Goal: Task Accomplishment & Management: Manage account settings

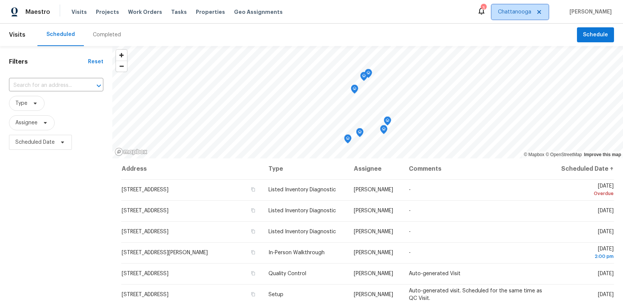
click at [519, 12] on span "Chattanooga" at bounding box center [514, 11] width 33 height 7
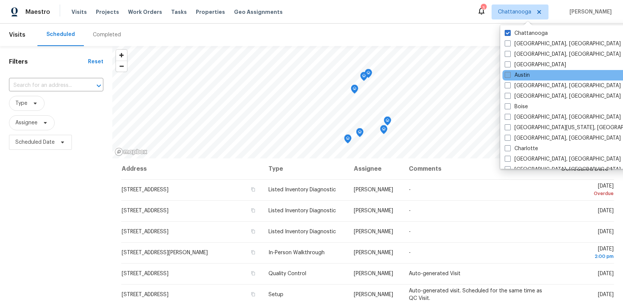
click at [506, 73] on span at bounding box center [508, 75] width 6 height 6
click at [506, 73] on input "Austin" at bounding box center [507, 74] width 5 height 5
checkbox input "true"
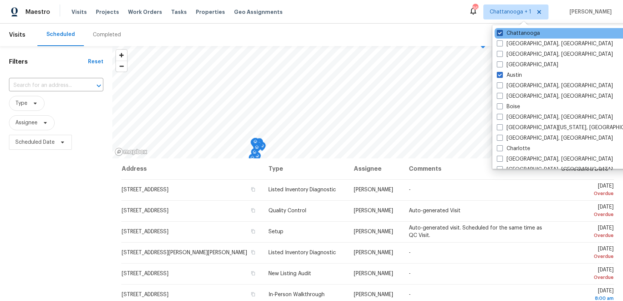
click at [500, 32] on span at bounding box center [500, 33] width 6 height 6
click at [500, 32] on input "Chattanooga" at bounding box center [499, 32] width 5 height 5
checkbox input "false"
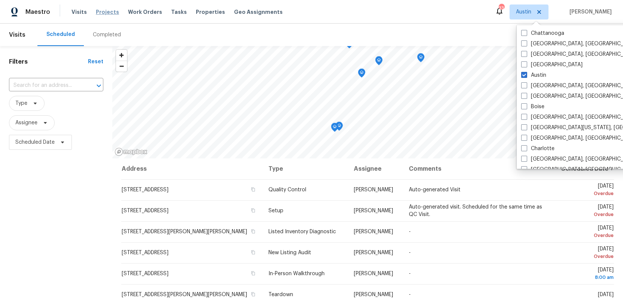
click at [100, 12] on span "Projects" at bounding box center [107, 11] width 23 height 7
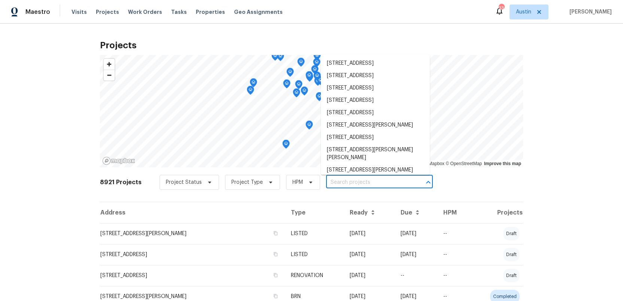
click at [332, 183] on input "text" at bounding box center [369, 183] width 86 height 12
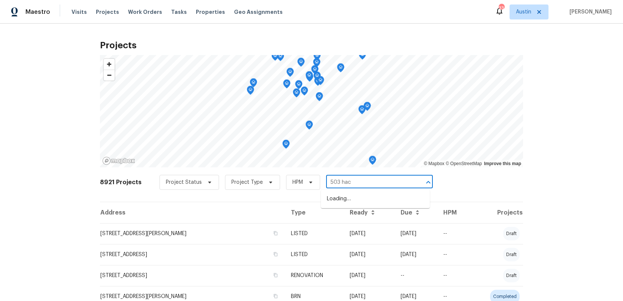
type input "503 hack"
click at [349, 200] on li "503 Hackberry St, Lockhart, TX 78644" at bounding box center [375, 199] width 109 height 12
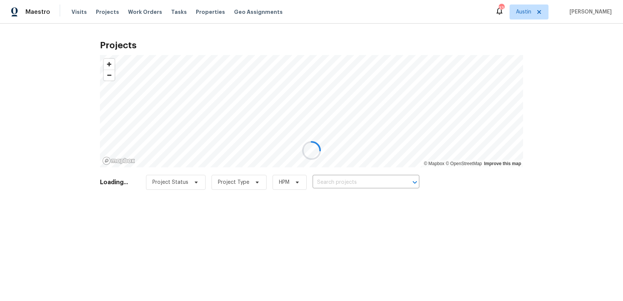
type input "503 Hackberry St, Lockhart, TX 78644"
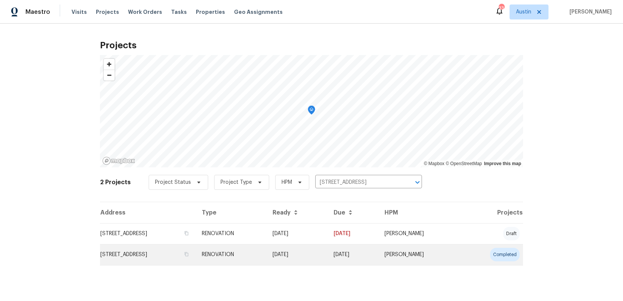
click at [131, 256] on td "503 Hackberry St, Lockhart, TX 78644" at bounding box center [148, 254] width 96 height 21
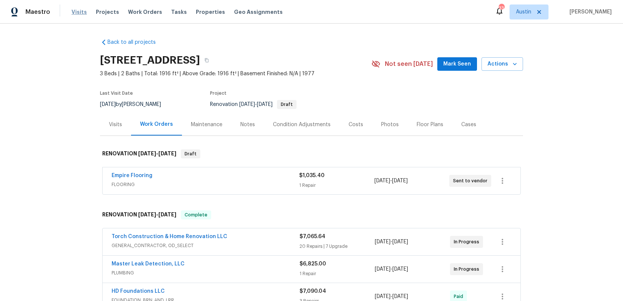
click at [77, 12] on span "Visits" at bounding box center [79, 11] width 15 height 7
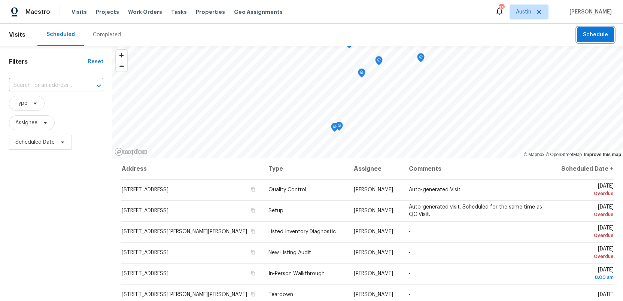
click at [590, 37] on span "Schedule" at bounding box center [595, 34] width 25 height 9
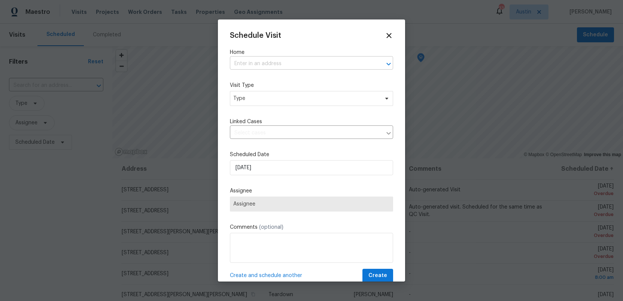
click at [251, 66] on input "text" at bounding box center [301, 64] width 142 height 12
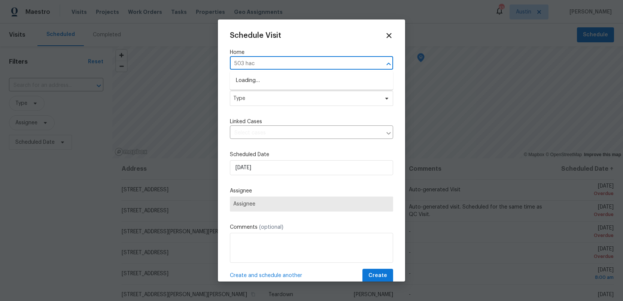
type input "503 hack"
click at [252, 82] on li "503 Hackberry St, Lockhart, TX 78644" at bounding box center [311, 81] width 163 height 12
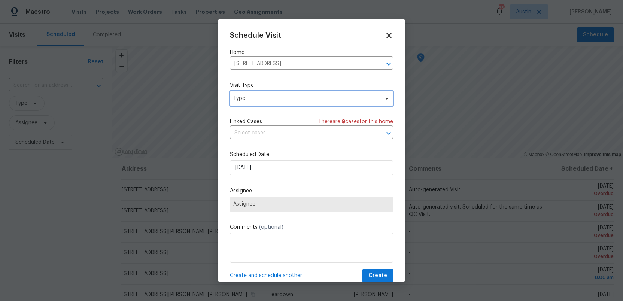
click at [258, 101] on span "Type" at bounding box center [306, 98] width 146 height 7
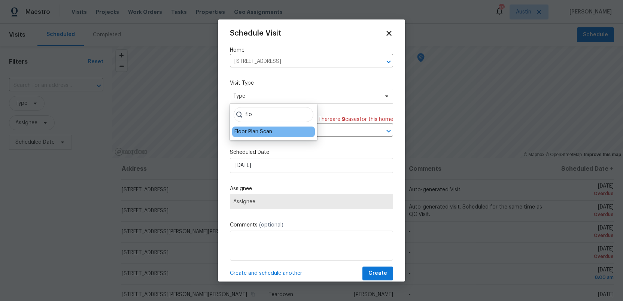
scroll to position [3, 0]
type input "flo"
click at [252, 131] on div "Floor Plan Scan" at bounding box center [253, 131] width 38 height 7
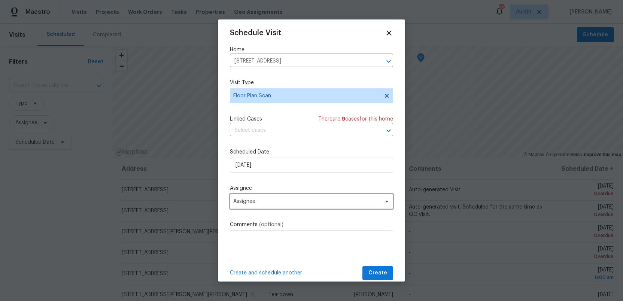
click at [269, 205] on span "Assignee" at bounding box center [311, 201] width 163 height 15
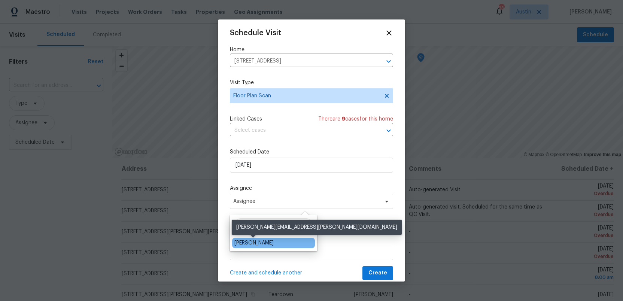
type input "sheila"
click at [258, 245] on div "Sheila Cooksey" at bounding box center [253, 242] width 39 height 7
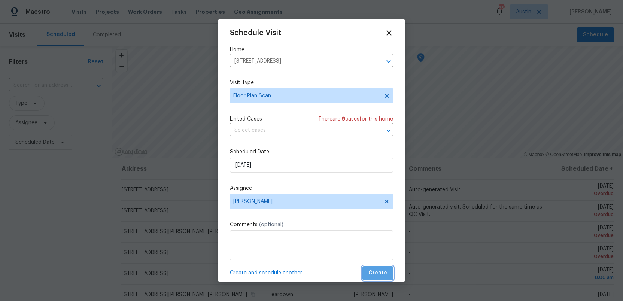
click at [379, 273] on span "Create" at bounding box center [377, 272] width 19 height 9
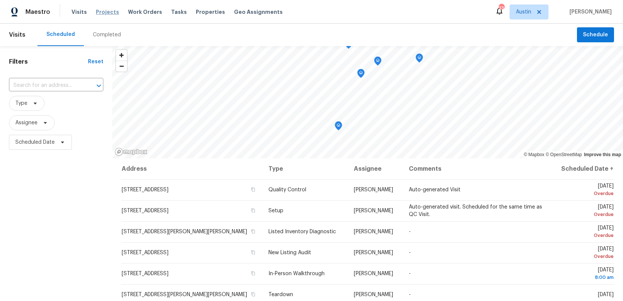
click at [108, 12] on span "Projects" at bounding box center [107, 11] width 23 height 7
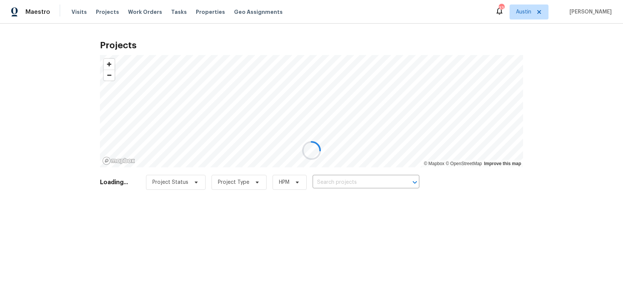
click at [349, 184] on div at bounding box center [311, 150] width 623 height 301
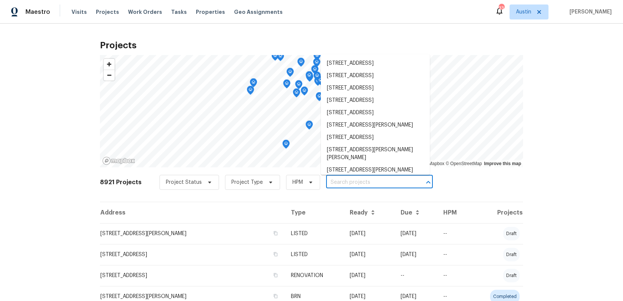
click at [341, 181] on input "text" at bounding box center [369, 183] width 86 height 12
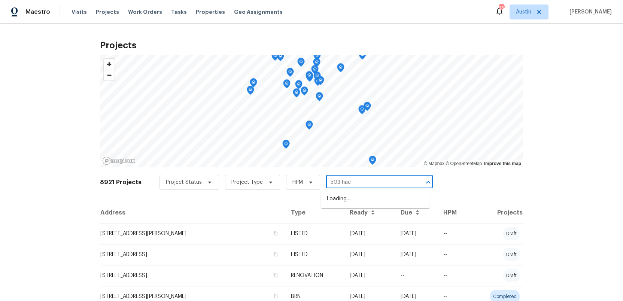
type input "503 hack"
click at [349, 202] on li "503 Hackberry St, Lockhart, TX 78644" at bounding box center [375, 199] width 109 height 12
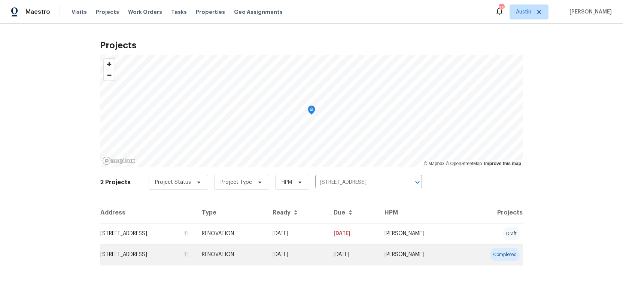
click at [267, 257] on td "RENOVATION" at bounding box center [231, 254] width 71 height 21
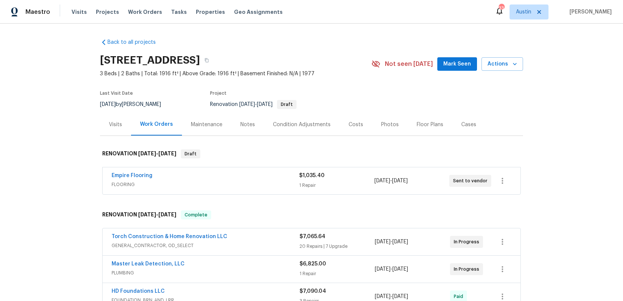
click at [385, 124] on div "Photos" at bounding box center [390, 124] width 18 height 7
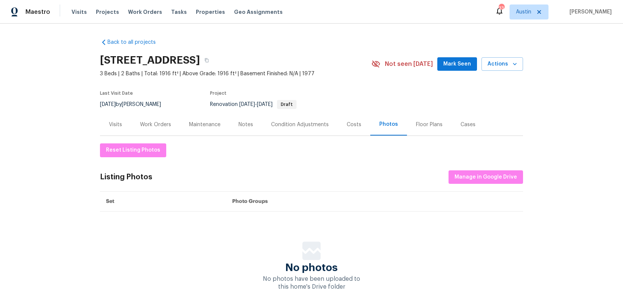
scroll to position [1, 0]
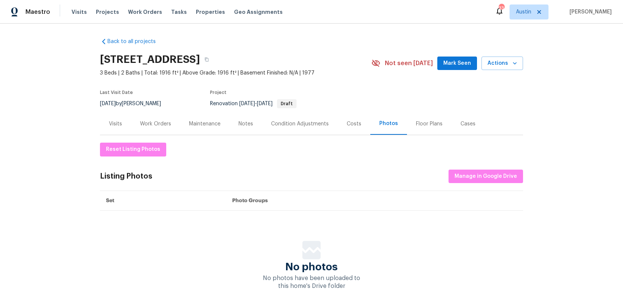
click at [152, 122] on div "Work Orders" at bounding box center [155, 123] width 31 height 7
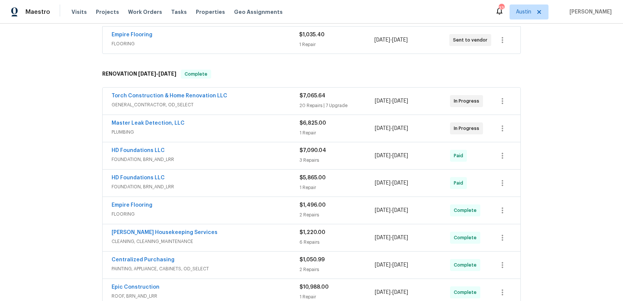
scroll to position [144, 0]
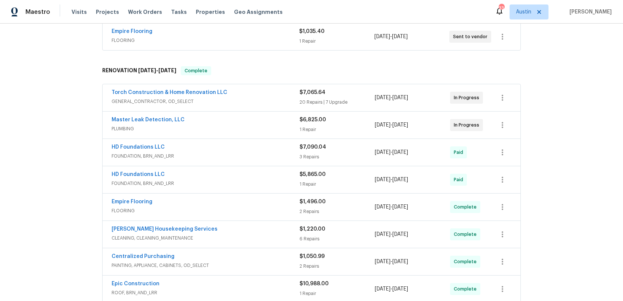
click at [211, 208] on span "FLOORING" at bounding box center [206, 210] width 188 height 7
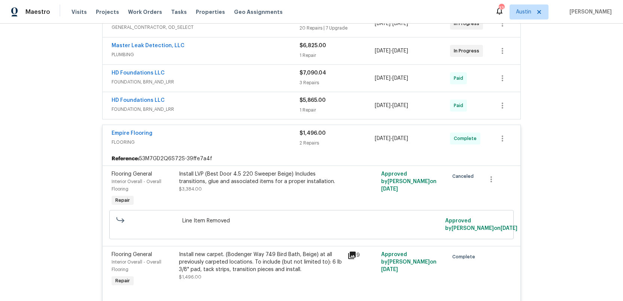
scroll to position [215, 0]
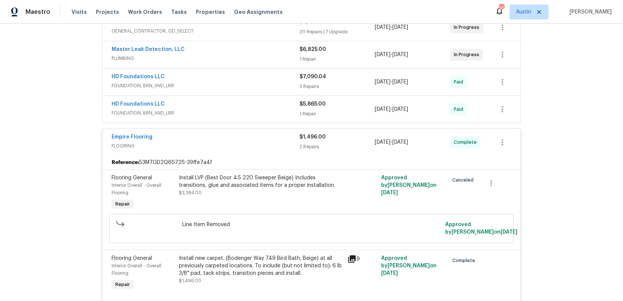
click at [210, 145] on span "FLOORING" at bounding box center [206, 145] width 188 height 7
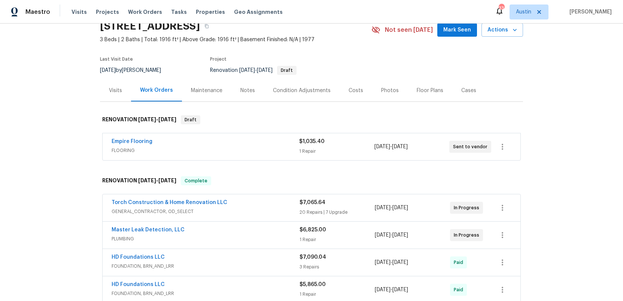
click at [228, 148] on span "FLOORING" at bounding box center [206, 150] width 188 height 7
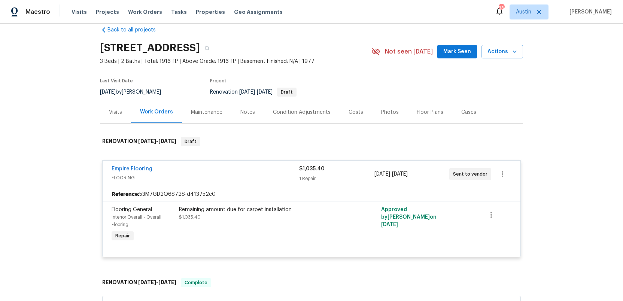
scroll to position [0, 0]
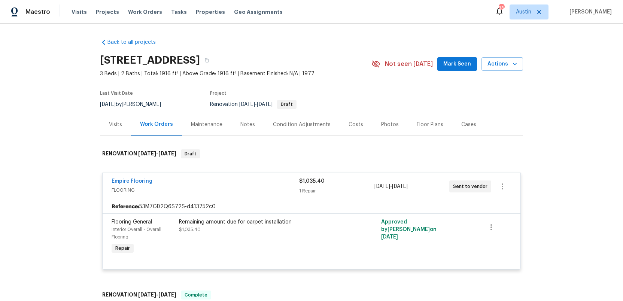
click at [115, 126] on div "Visits" at bounding box center [115, 124] width 13 height 7
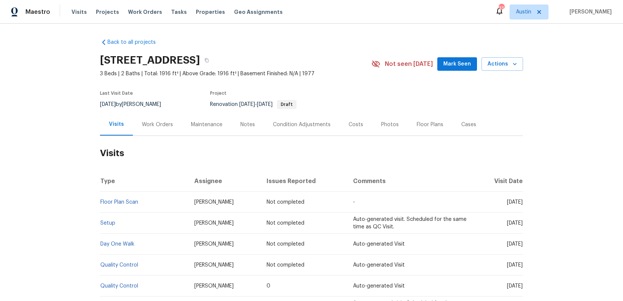
click at [424, 125] on div "Floor Plans" at bounding box center [430, 124] width 27 height 7
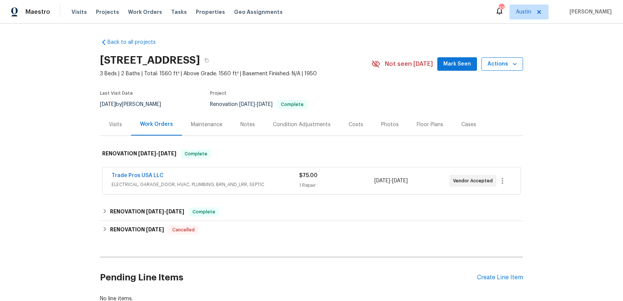
click at [498, 66] on span "Actions" at bounding box center [502, 64] width 30 height 9
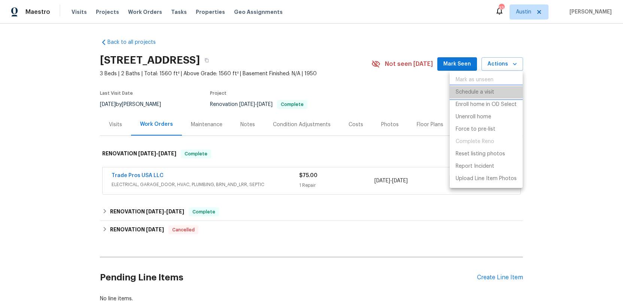
click at [474, 92] on p "Schedule a visit" at bounding box center [475, 92] width 39 height 8
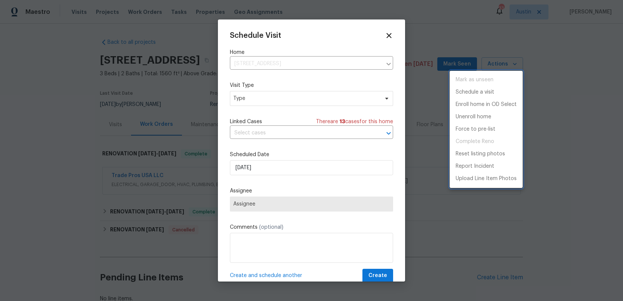
click at [256, 103] on div at bounding box center [311, 150] width 623 height 301
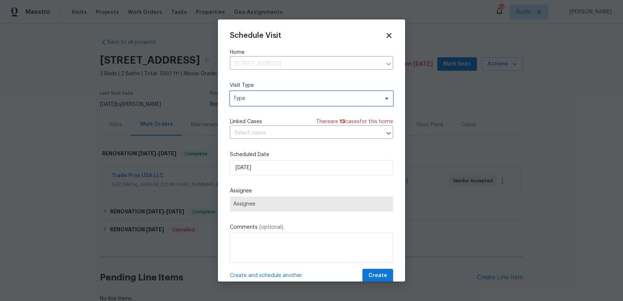
click at [256, 103] on span "Type" at bounding box center [311, 98] width 163 height 15
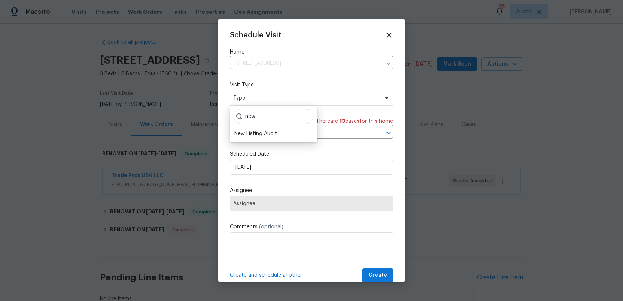
scroll to position [1, 0]
type input "new"
click at [265, 136] on div "New Listing Audit" at bounding box center [255, 132] width 43 height 7
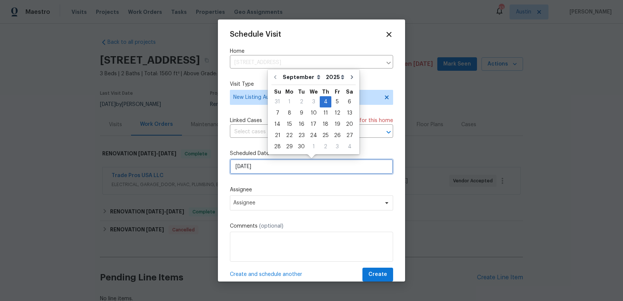
click at [273, 167] on input "[DATE]" at bounding box center [311, 166] width 163 height 15
click at [321, 98] on div "4" at bounding box center [326, 102] width 12 height 10
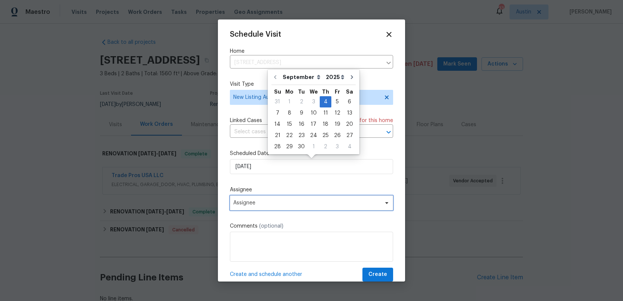
click at [281, 203] on span "Assignee" at bounding box center [306, 203] width 147 height 6
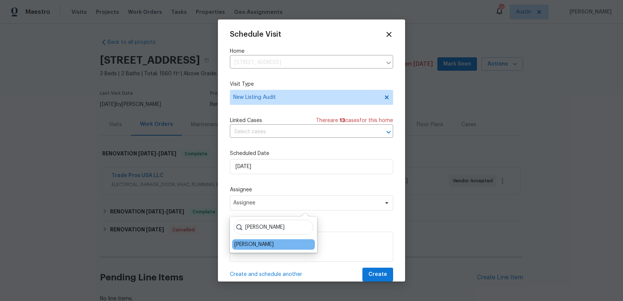
type input "[PERSON_NAME]"
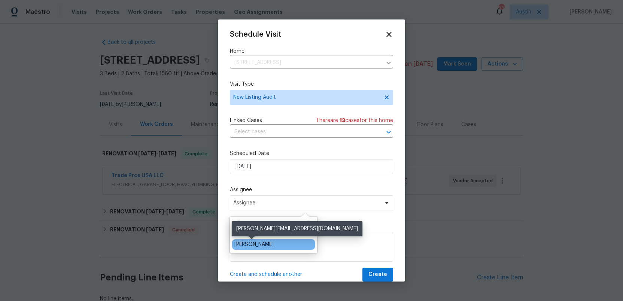
click at [258, 245] on div "[PERSON_NAME]" at bounding box center [253, 244] width 39 height 7
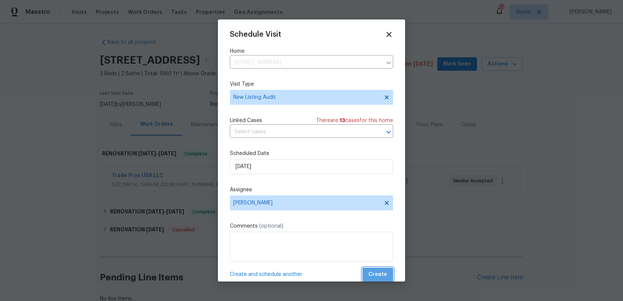
click at [379, 273] on span "Create" at bounding box center [377, 274] width 19 height 9
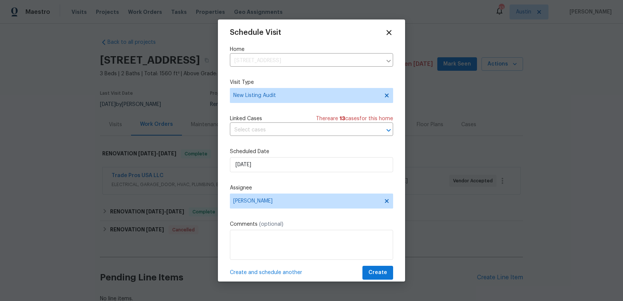
scroll to position [0, 0]
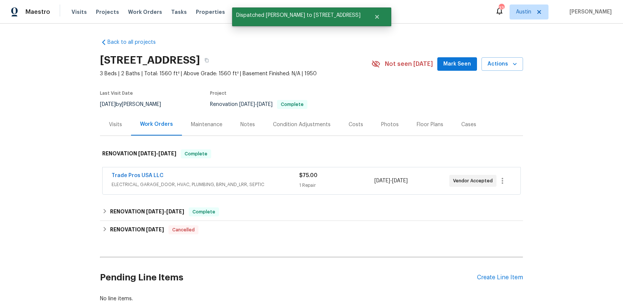
click at [385, 124] on div "Photos" at bounding box center [390, 124] width 18 height 7
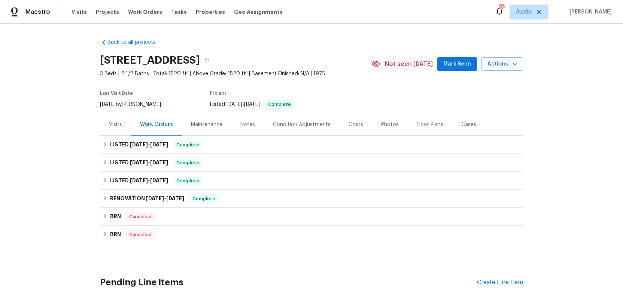
click at [383, 123] on div "Photos" at bounding box center [390, 124] width 18 height 7
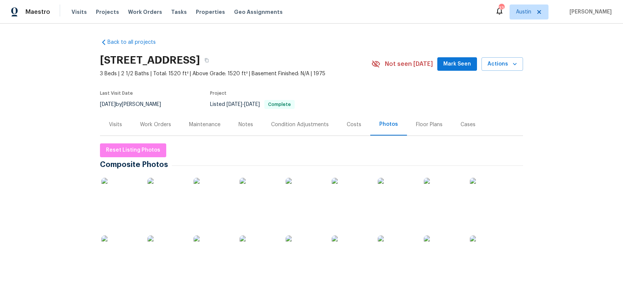
click at [116, 200] on img at bounding box center [119, 196] width 37 height 37
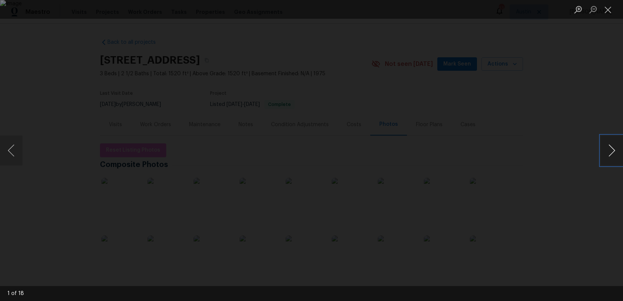
click at [611, 150] on button "Next image" at bounding box center [612, 151] width 22 height 30
click at [612, 150] on button "Next image" at bounding box center [612, 151] width 22 height 30
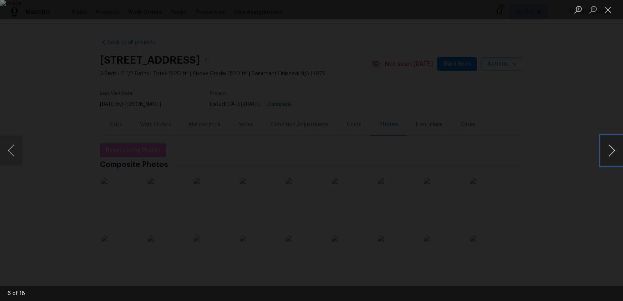
click at [612, 150] on button "Next image" at bounding box center [612, 151] width 22 height 30
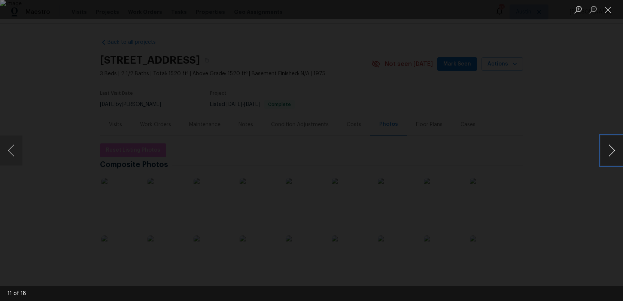
click at [612, 150] on button "Next image" at bounding box center [612, 151] width 22 height 30
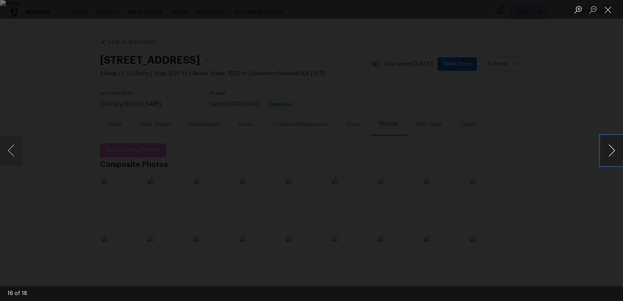
click at [612, 150] on button "Next image" at bounding box center [612, 151] width 22 height 30
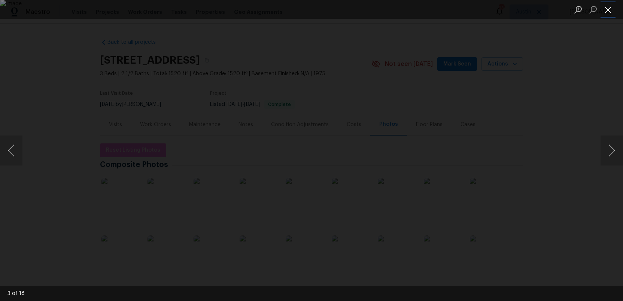
click at [609, 10] on button "Close lightbox" at bounding box center [608, 9] width 15 height 13
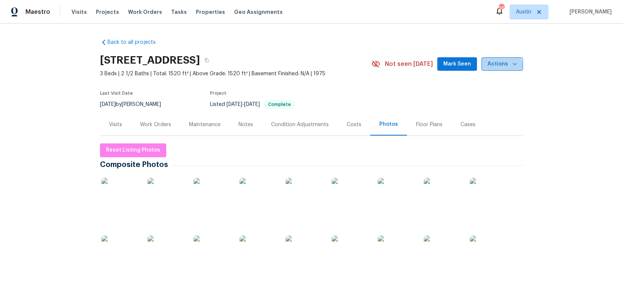
click at [496, 66] on span "Actions" at bounding box center [502, 64] width 30 height 9
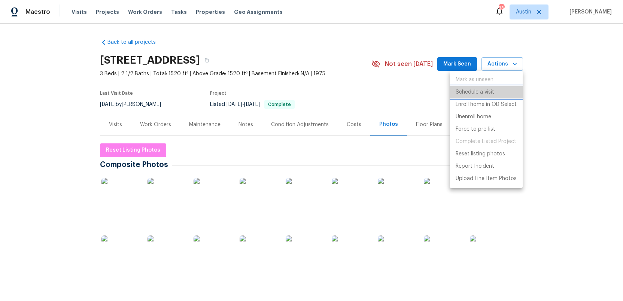
click at [468, 91] on p "Schedule a visit" at bounding box center [475, 92] width 39 height 8
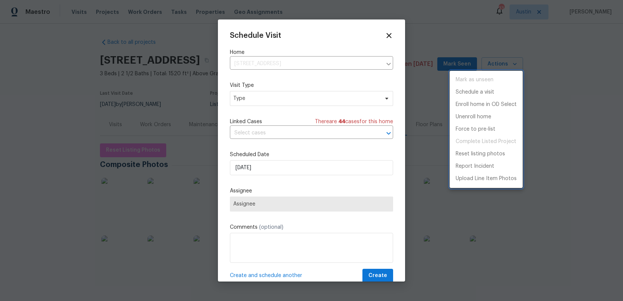
click at [273, 100] on div at bounding box center [311, 150] width 623 height 301
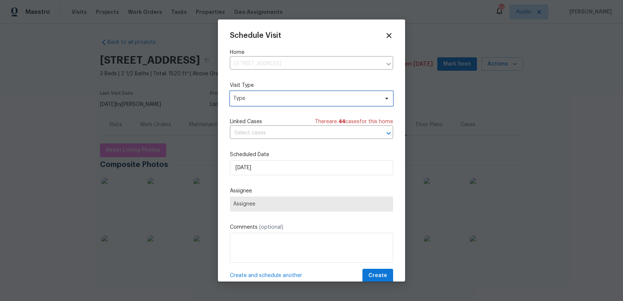
click at [273, 100] on span "Type" at bounding box center [306, 98] width 146 height 7
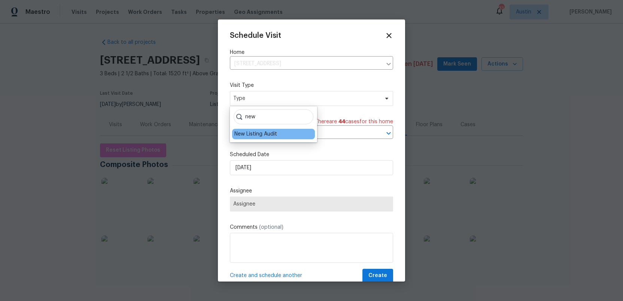
type input "new"
click at [267, 133] on div "New Listing Audit" at bounding box center [255, 133] width 43 height 7
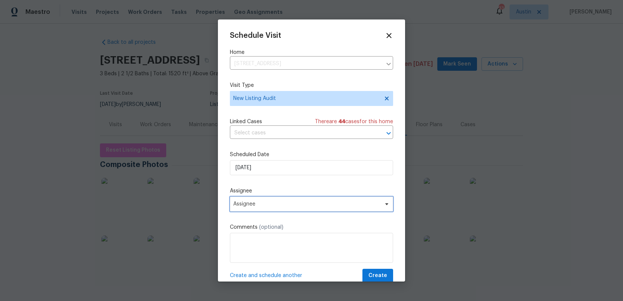
click at [276, 206] on span "Assignee" at bounding box center [306, 204] width 147 height 6
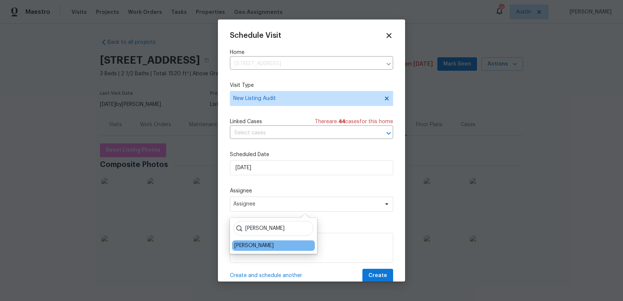
type input "[PERSON_NAME]"
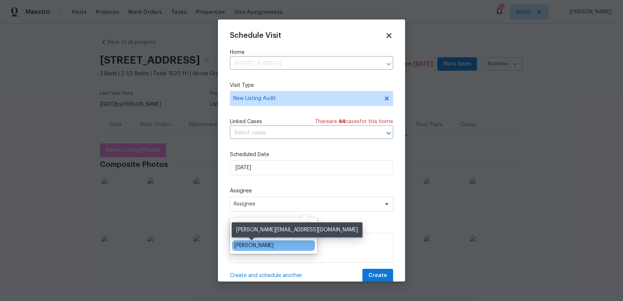
click at [261, 244] on div "[PERSON_NAME]" at bounding box center [253, 245] width 39 height 7
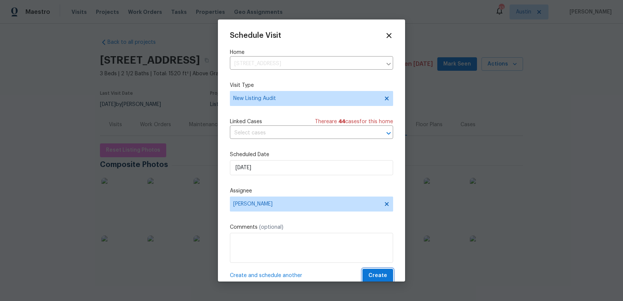
click at [379, 275] on span "Create" at bounding box center [377, 275] width 19 height 9
